Goal: Browse casually: Explore the website without a specific task or goal

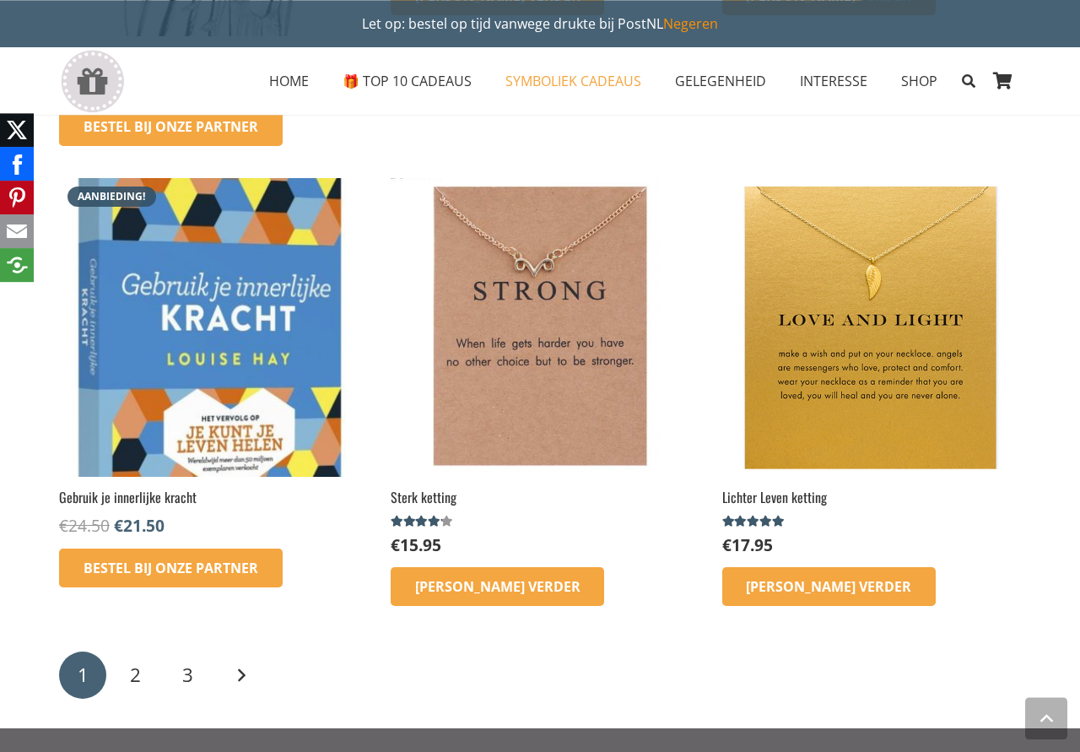
scroll to position [2582, 0]
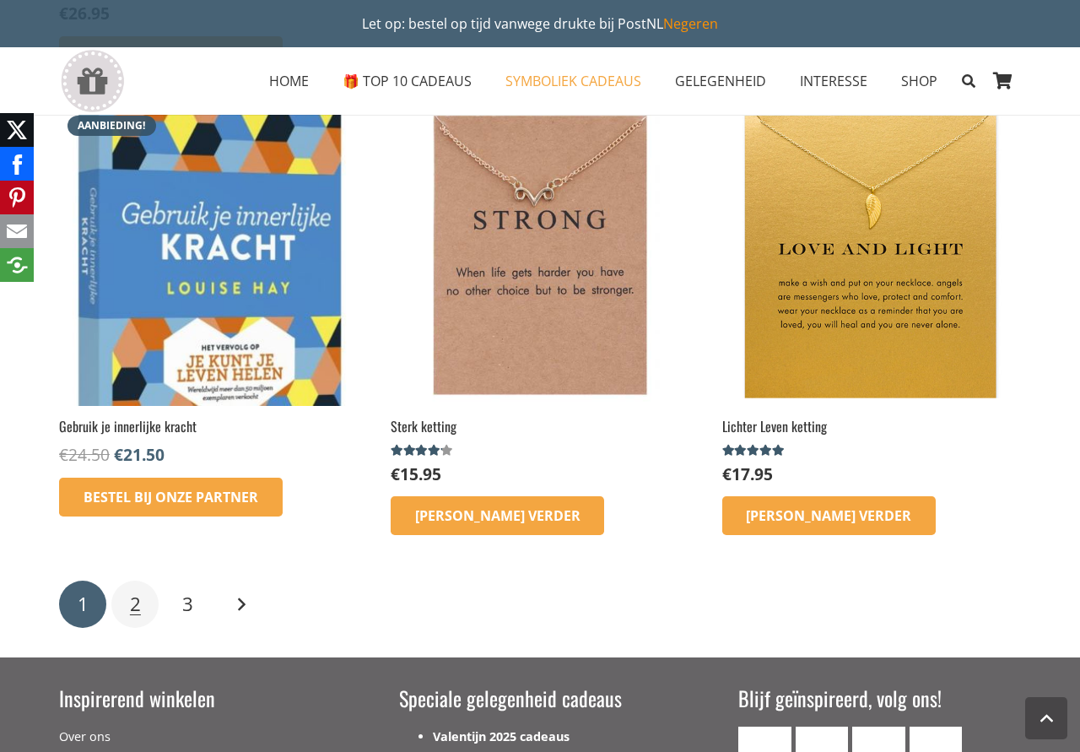
click at [140, 609] on span "2" at bounding box center [135, 604] width 11 height 26
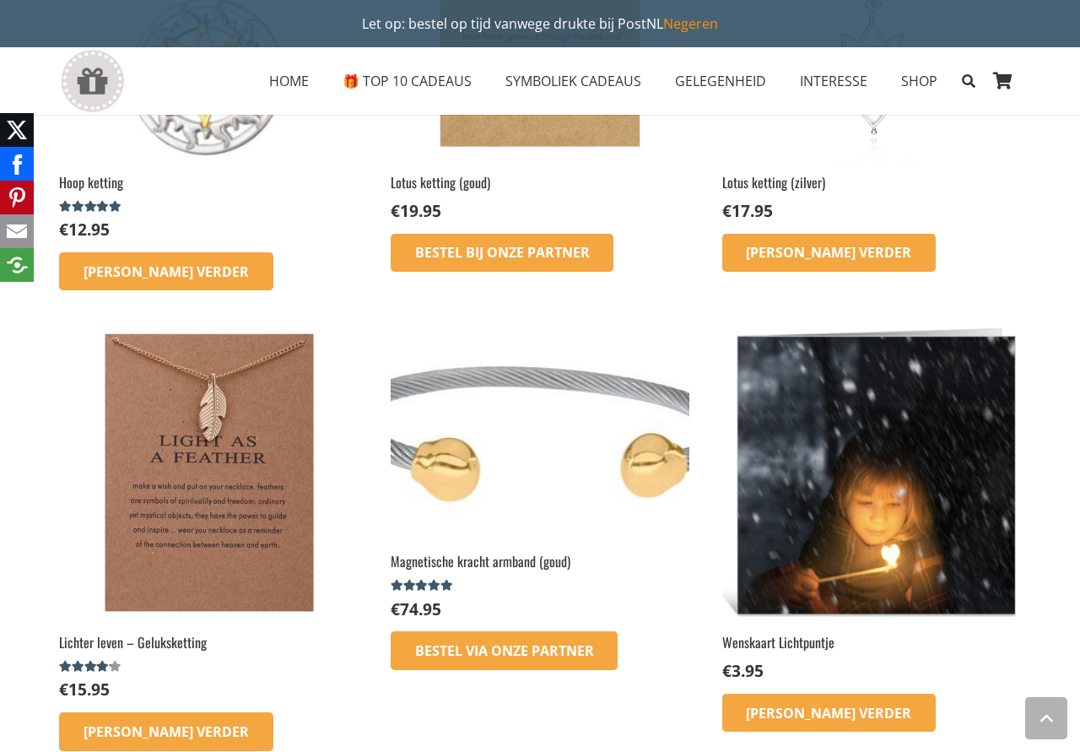
scroll to position [2066, 0]
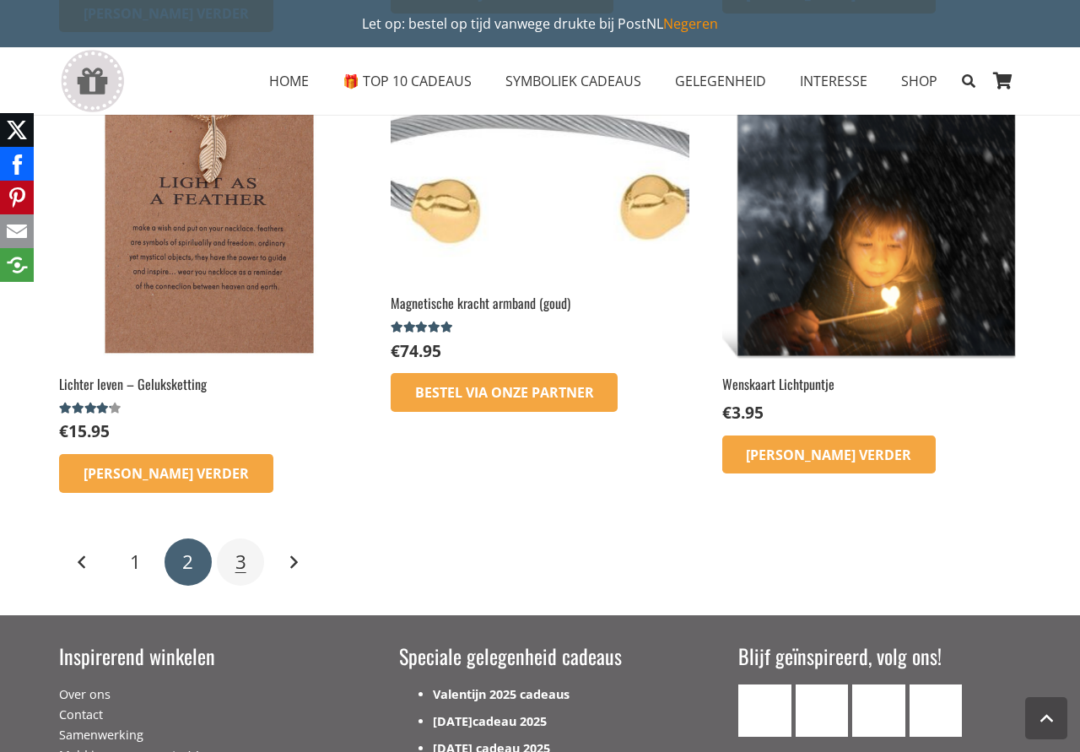
click at [244, 569] on span "3" at bounding box center [240, 562] width 11 height 26
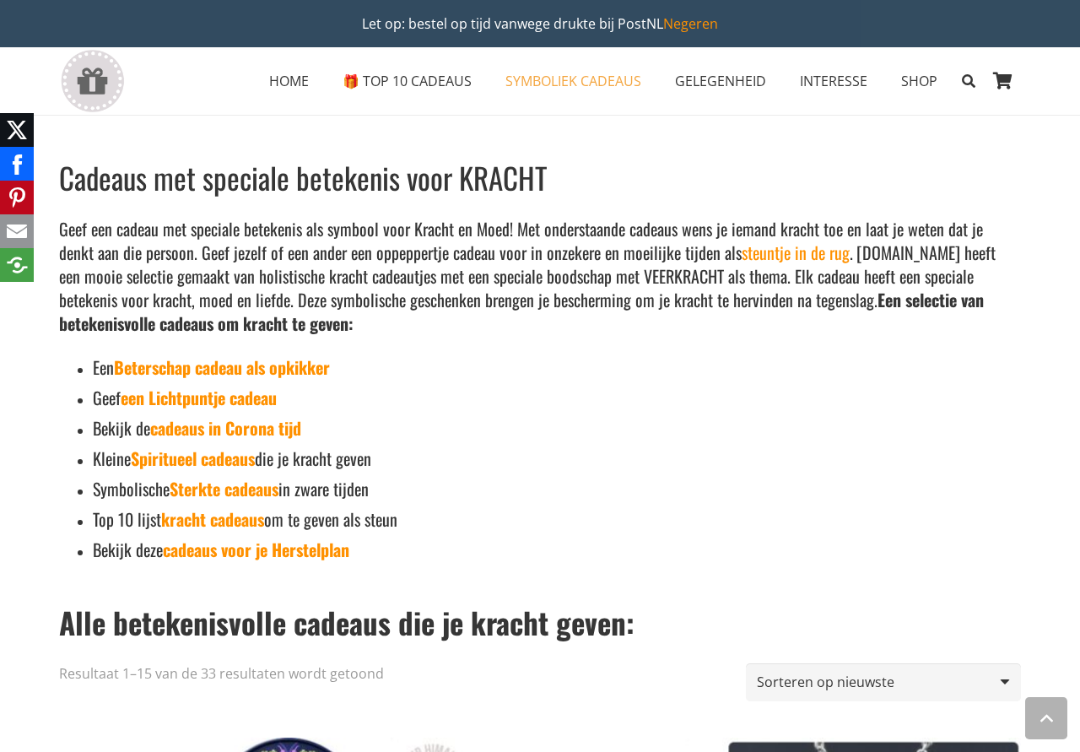
scroll to position [2582, 0]
